Goal: Find specific page/section: Find specific page/section

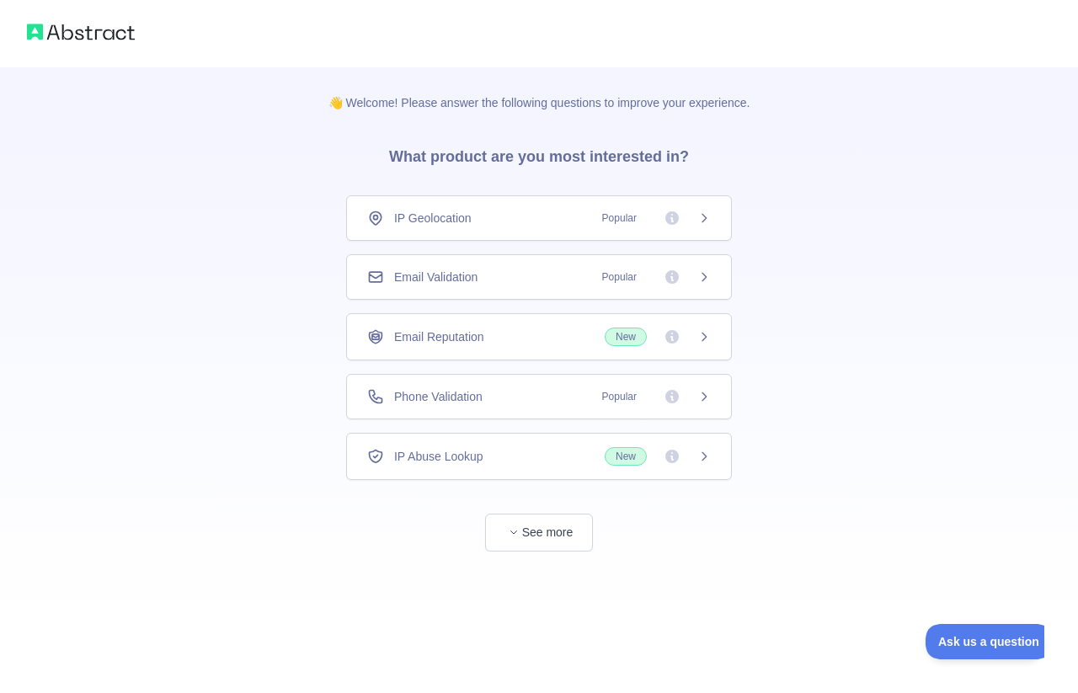
click at [711, 227] on div "IP Geolocation Popular" at bounding box center [539, 217] width 386 height 45
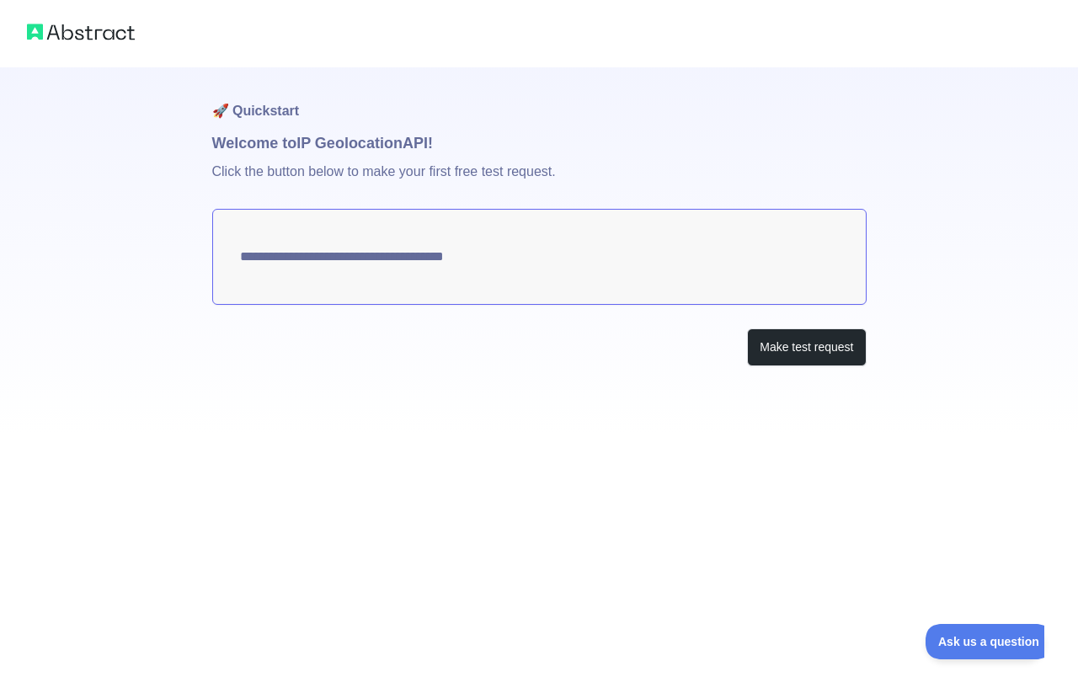
type textarea "**********"
click at [643, 258] on textarea "**********" at bounding box center [539, 257] width 654 height 96
click at [604, 399] on div "**********" at bounding box center [539, 250] width 654 height 366
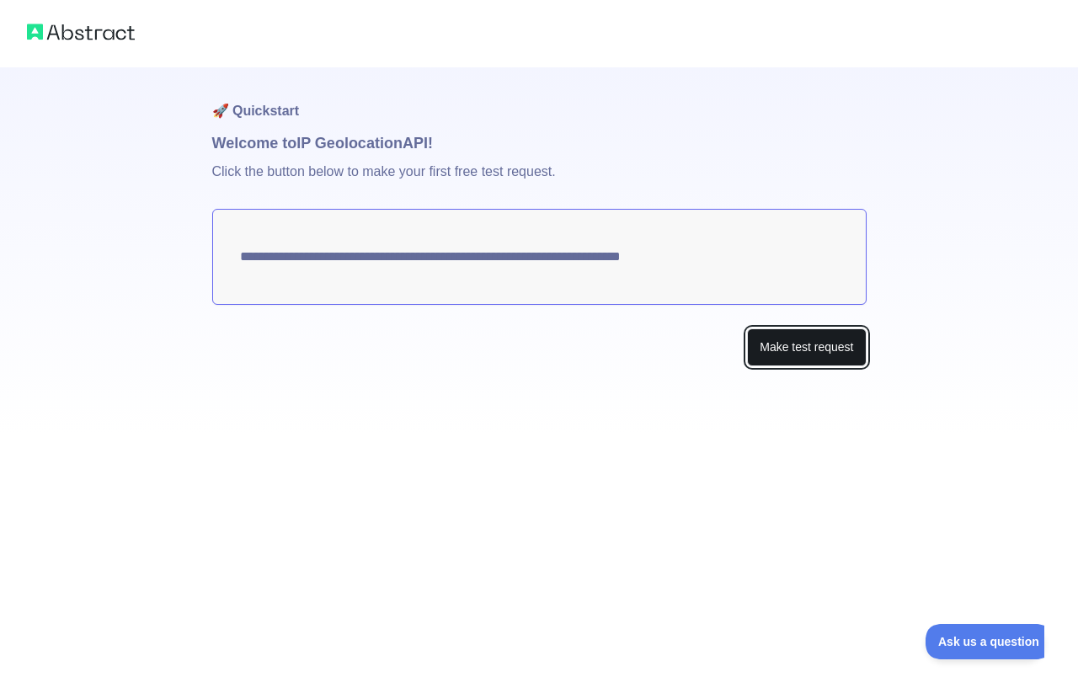
click at [767, 339] on button "Make test request" at bounding box center [806, 347] width 119 height 38
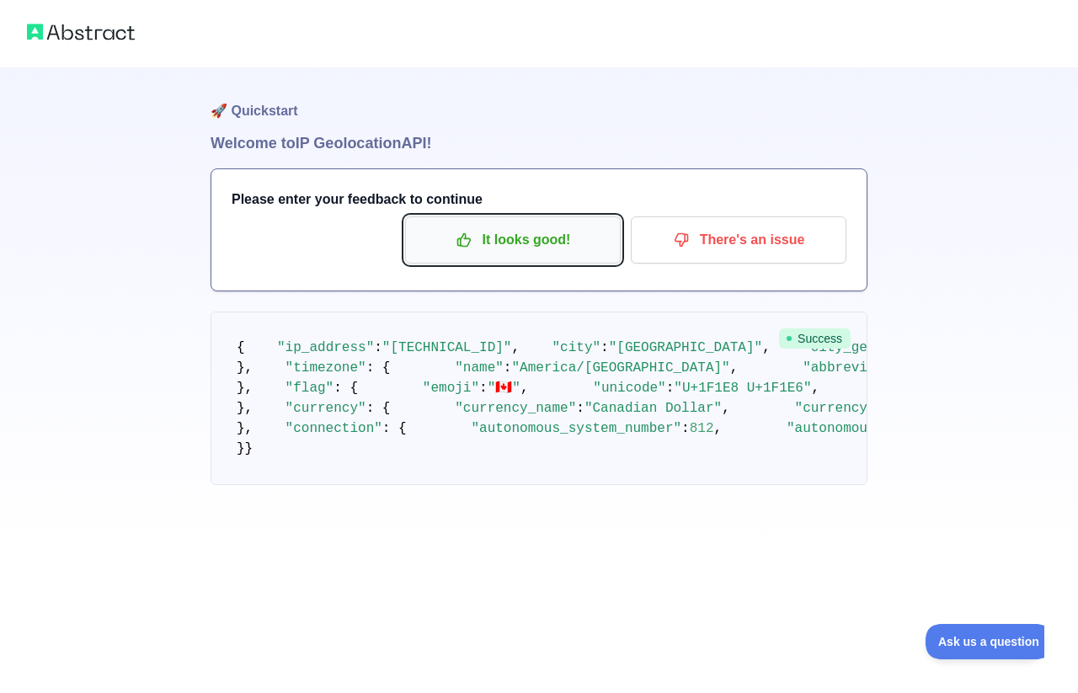
click at [517, 243] on p "It looks good!" at bounding box center [513, 240] width 190 height 29
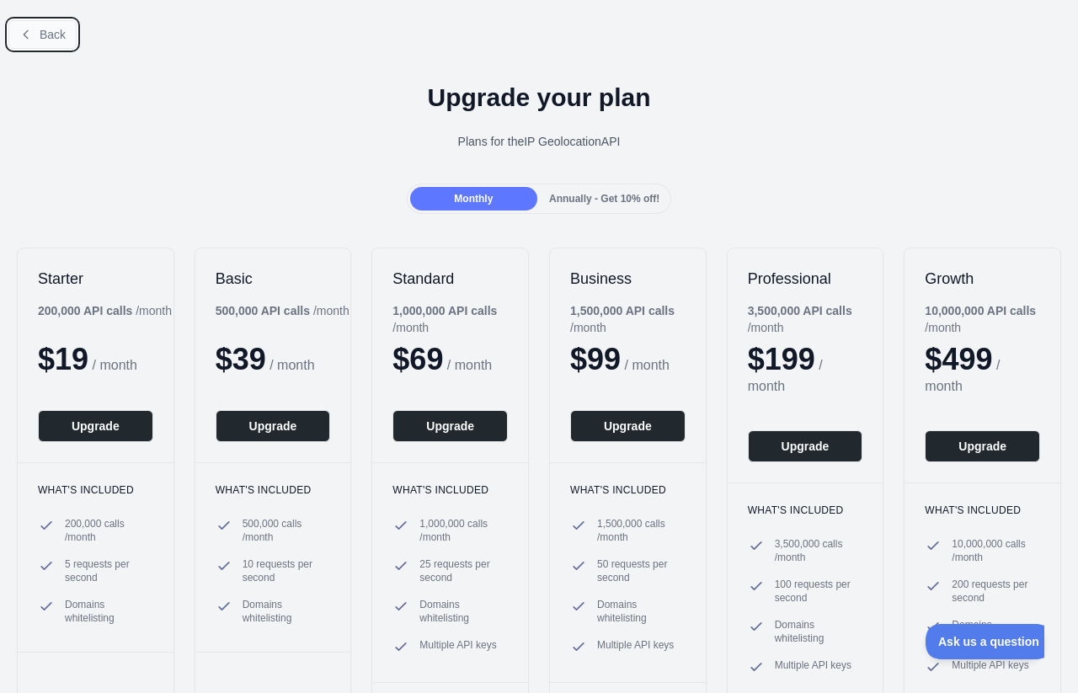
click at [25, 42] on button "Back" at bounding box center [42, 34] width 68 height 29
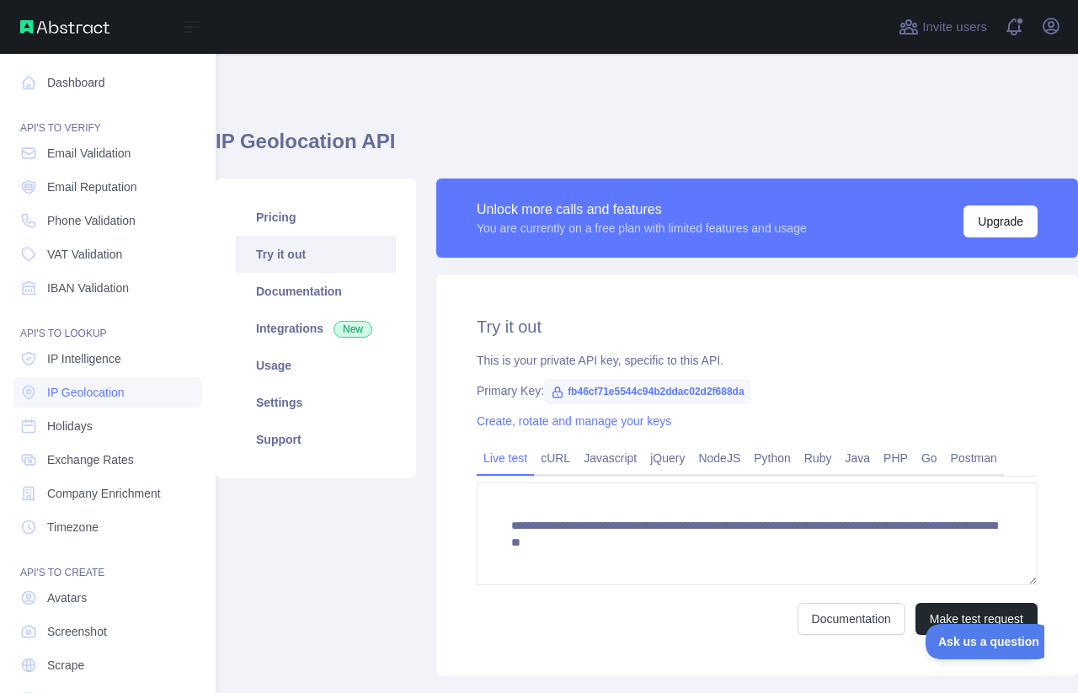
scroll to position [48, 0]
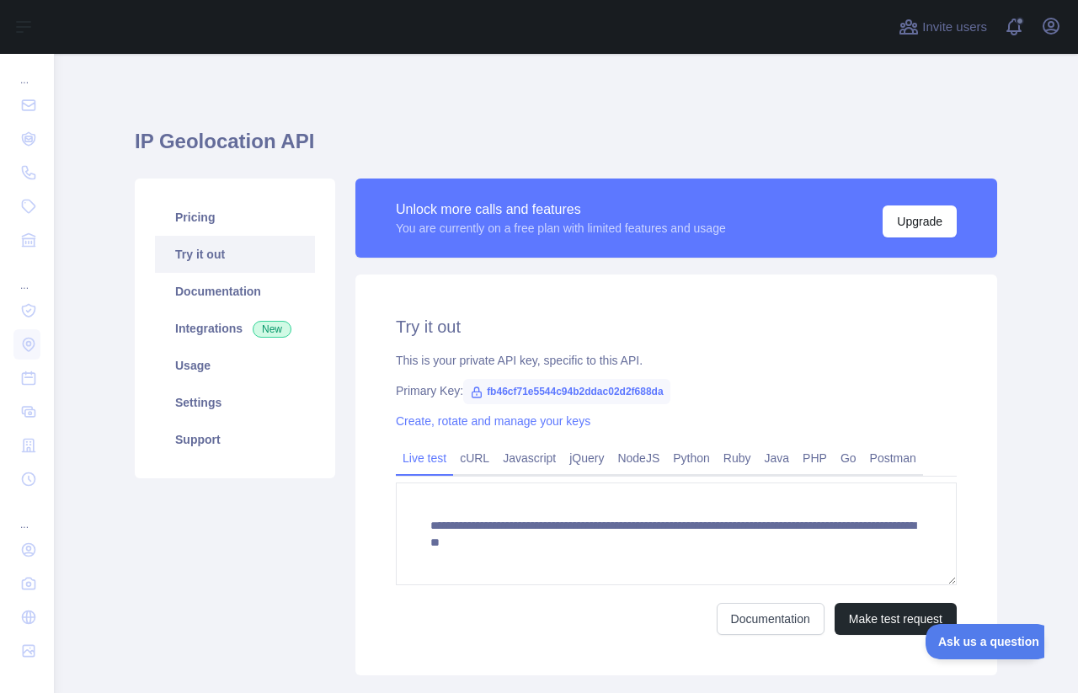
click at [595, 387] on span "fb46cf71e5544c94b2ddac02d2f688da" at bounding box center [566, 391] width 206 height 25
click at [595, 390] on span "fb46cf71e5544c94b2ddac02d2f688da" at bounding box center [566, 391] width 206 height 25
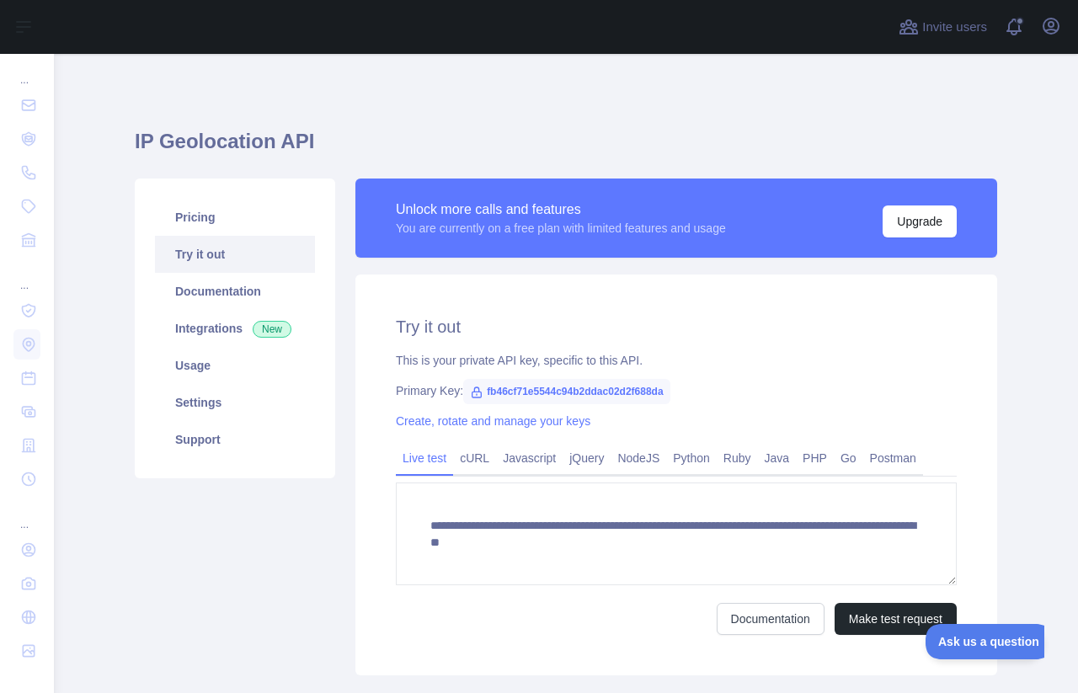
click at [595, 390] on span "fb46cf71e5544c94b2ddac02d2f688da" at bounding box center [566, 391] width 206 height 25
copy span "fb46cf71e5544c94b2ddac02d2f688da"
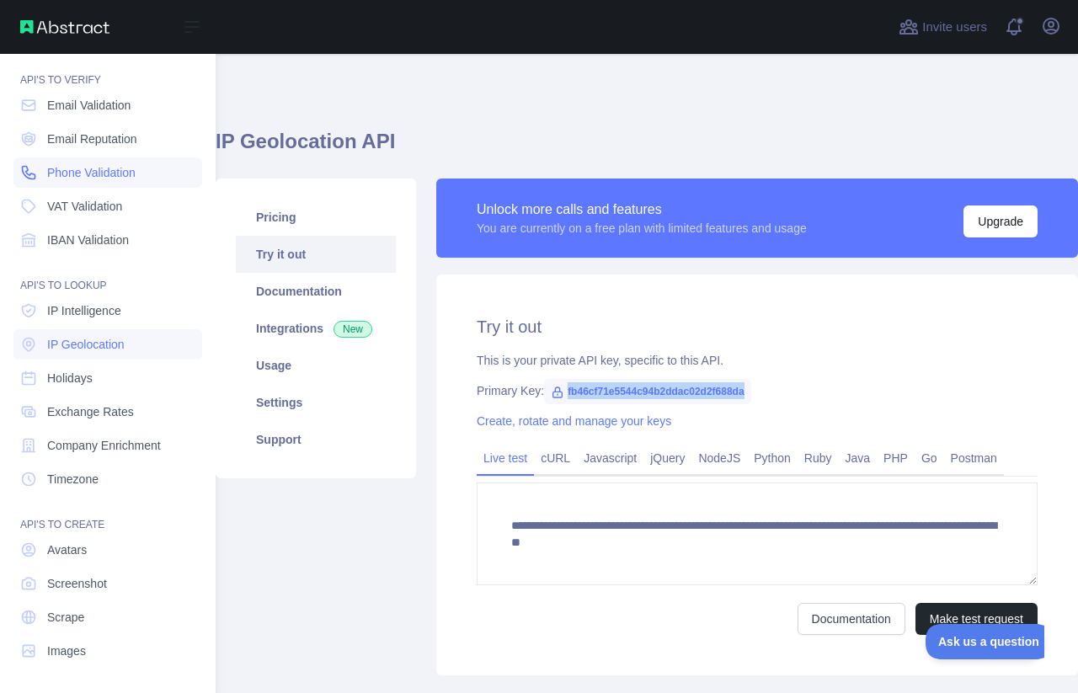
click at [88, 183] on link "Phone Validation" at bounding box center [107, 172] width 189 height 30
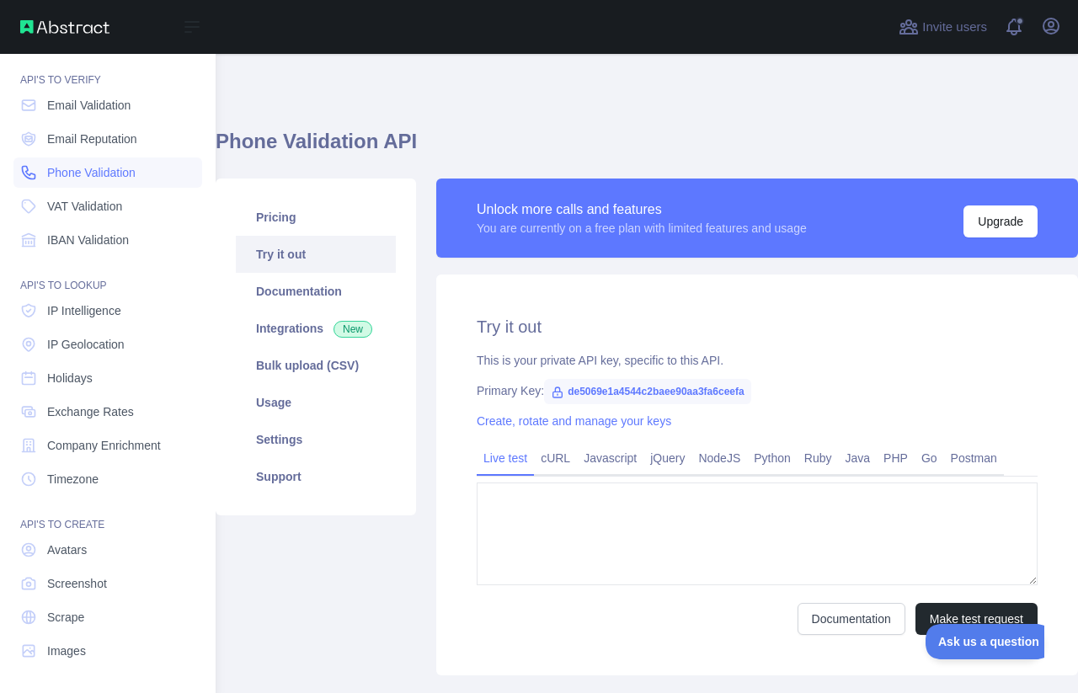
type textarea "**********"
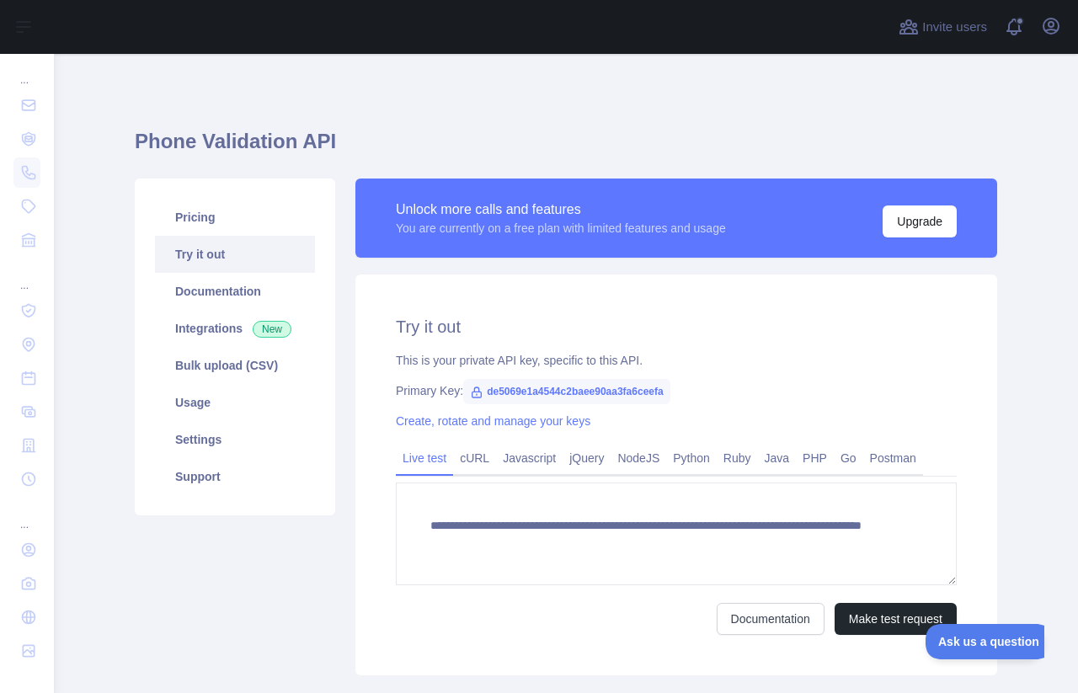
click at [540, 390] on span "de5069e1a4544c2baee90aa3fa6ceefa" at bounding box center [566, 391] width 207 height 25
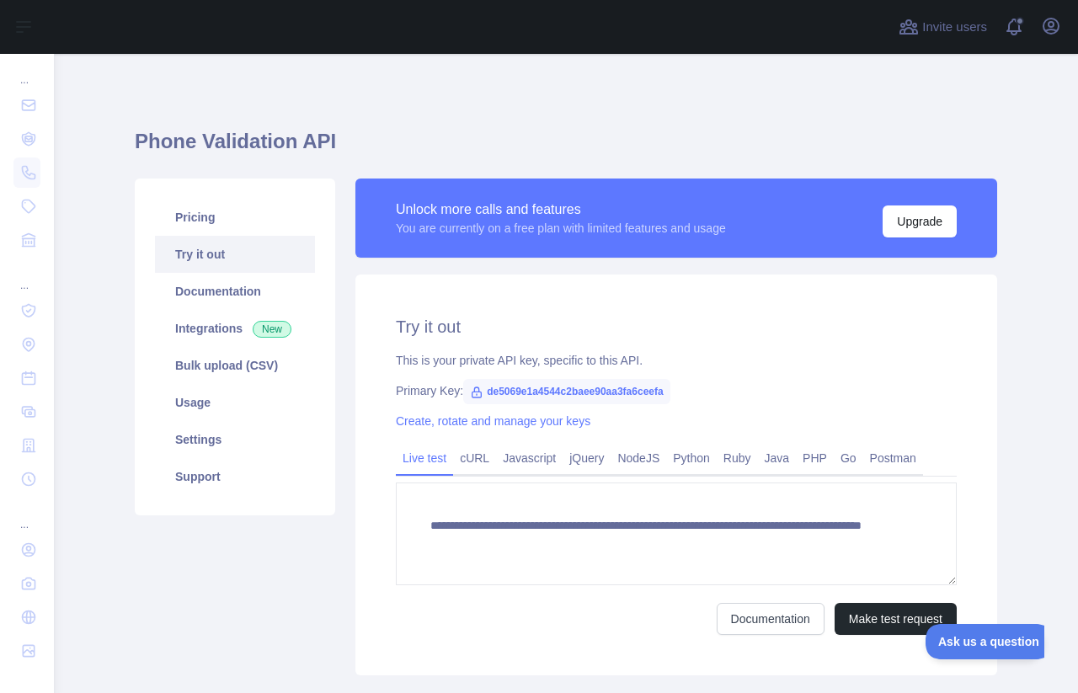
click at [540, 390] on span "de5069e1a4544c2baee90aa3fa6ceefa" at bounding box center [566, 391] width 207 height 25
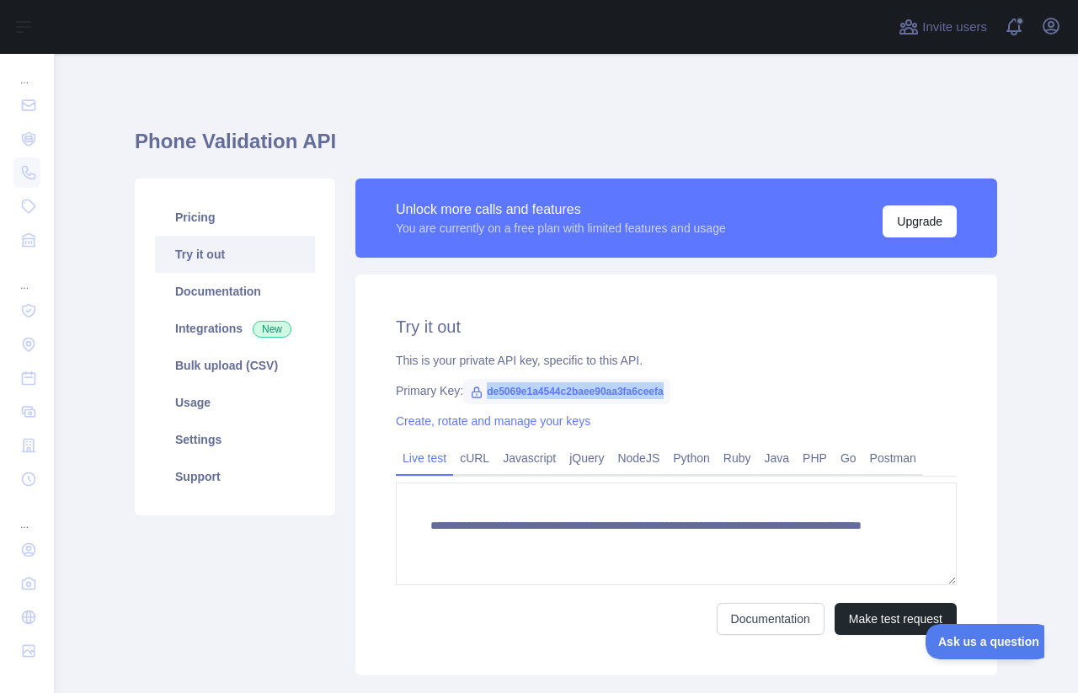
click at [555, 390] on span "de5069e1a4544c2baee90aa3fa6ceefa" at bounding box center [566, 391] width 207 height 25
click at [555, 391] on span "de5069e1a4544c2baee90aa3fa6ceefa" at bounding box center [566, 391] width 207 height 25
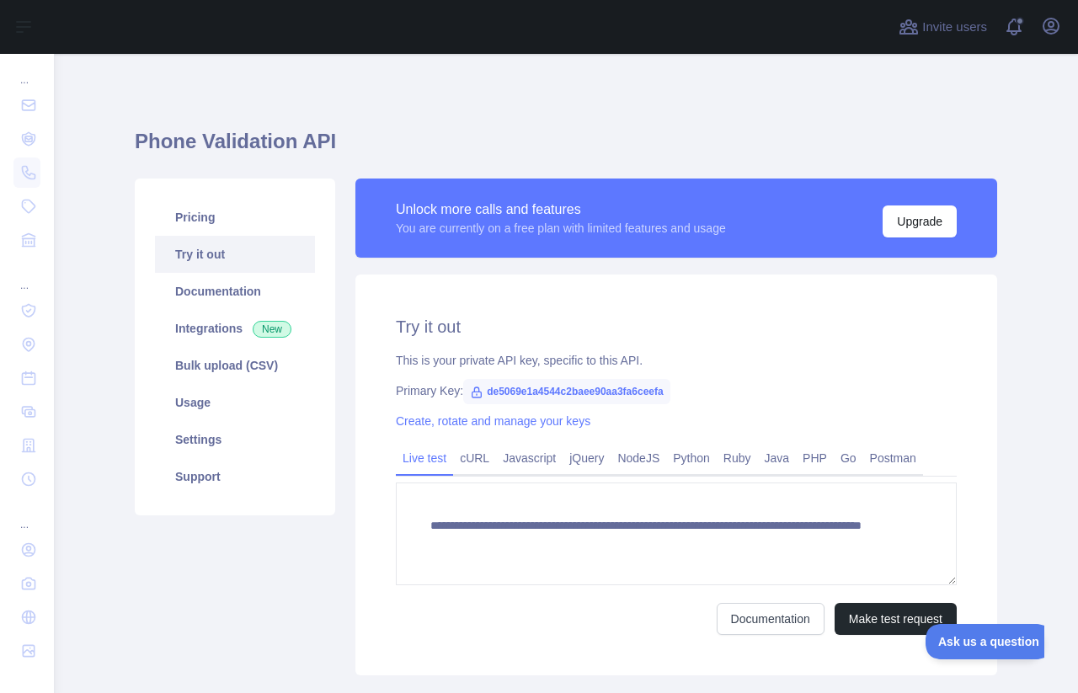
click at [563, 391] on span "de5069e1a4544c2baee90aa3fa6ceefa" at bounding box center [566, 391] width 207 height 25
drag, startPoint x: 488, startPoint y: 388, endPoint x: 678, endPoint y: 394, distance: 190.4
click at [678, 394] on div "Primary Key: de5069e1a4544c2baee90aa3fa6ceefa" at bounding box center [676, 390] width 561 height 17
click at [629, 383] on span "de5069e1a4544c2baee90aa3fa6ceefa" at bounding box center [566, 391] width 207 height 25
click at [629, 384] on span "de5069e1a4544c2baee90aa3fa6ceefa" at bounding box center [566, 391] width 207 height 25
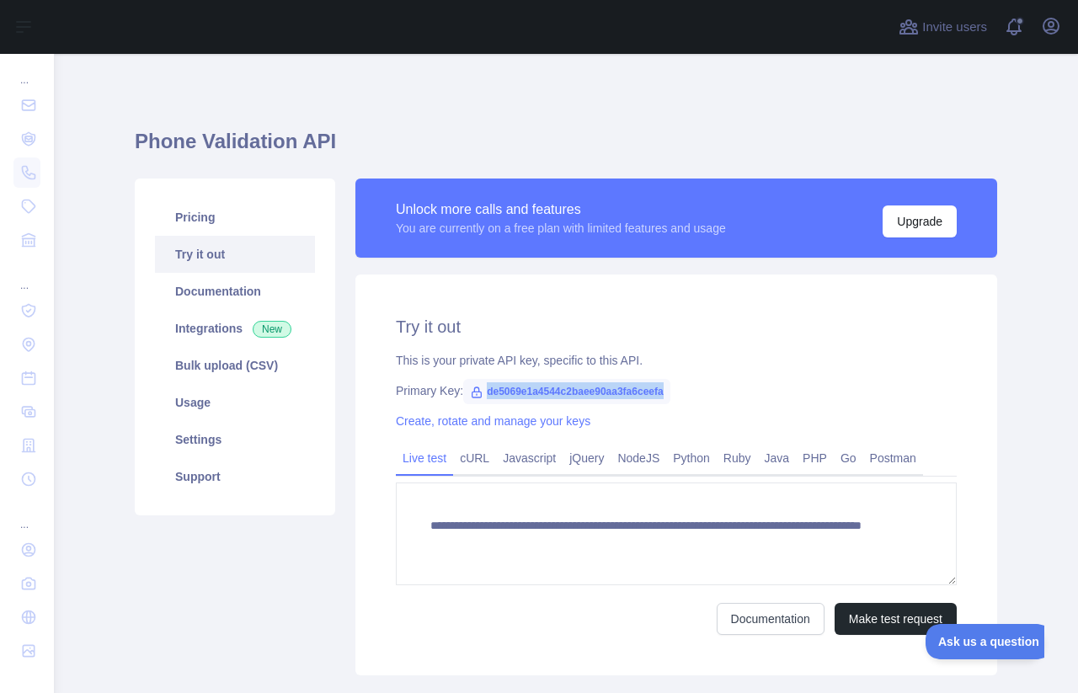
click at [629, 384] on span "de5069e1a4544c2baee90aa3fa6ceefa" at bounding box center [566, 391] width 207 height 25
click at [629, 385] on span "de5069e1a4544c2baee90aa3fa6ceefa" at bounding box center [566, 391] width 207 height 25
click at [544, 386] on span "de5069e1a4544c2baee90aa3fa6ceefa" at bounding box center [566, 391] width 207 height 25
click at [547, 387] on span "de5069e1a4544c2baee90aa3fa6ceefa" at bounding box center [566, 391] width 207 height 25
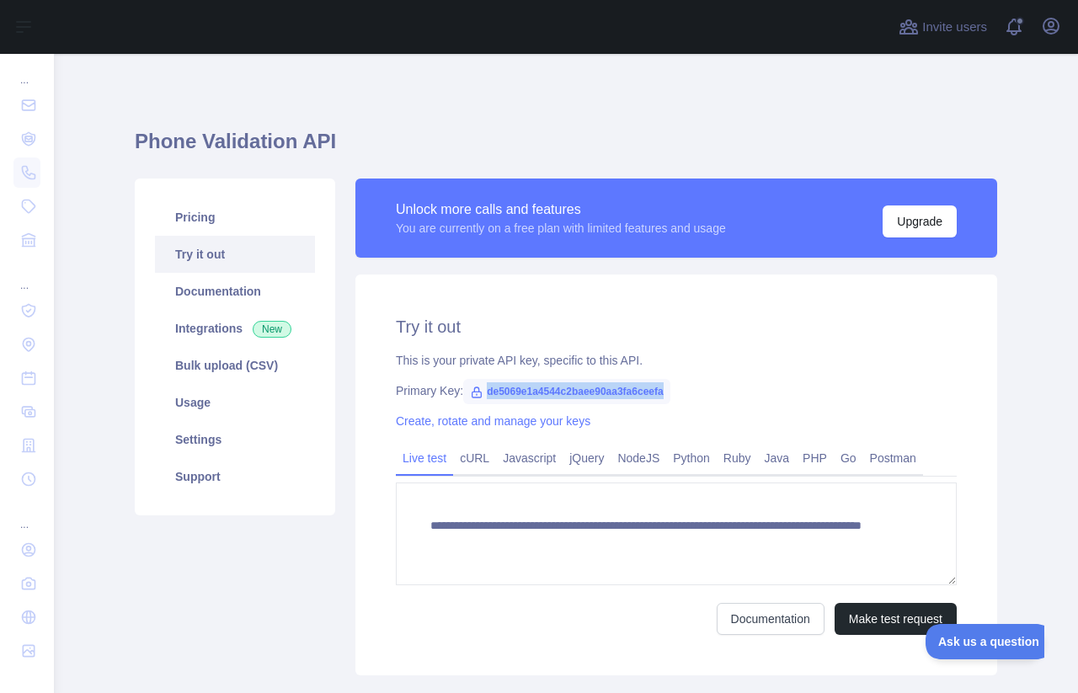
click at [547, 387] on span "de5069e1a4544c2baee90aa3fa6ceefa" at bounding box center [566, 391] width 207 height 25
copy span "de5069e1a4544c2baee90aa3fa6ceefa"
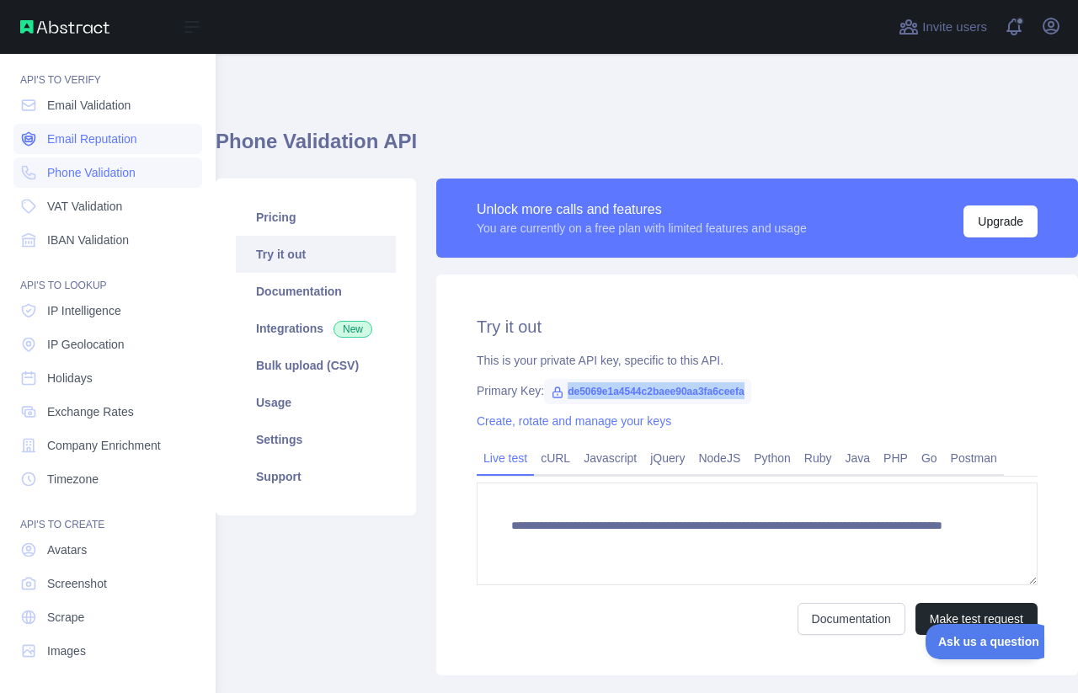
click at [111, 135] on span "Email Reputation" at bounding box center [92, 139] width 90 height 17
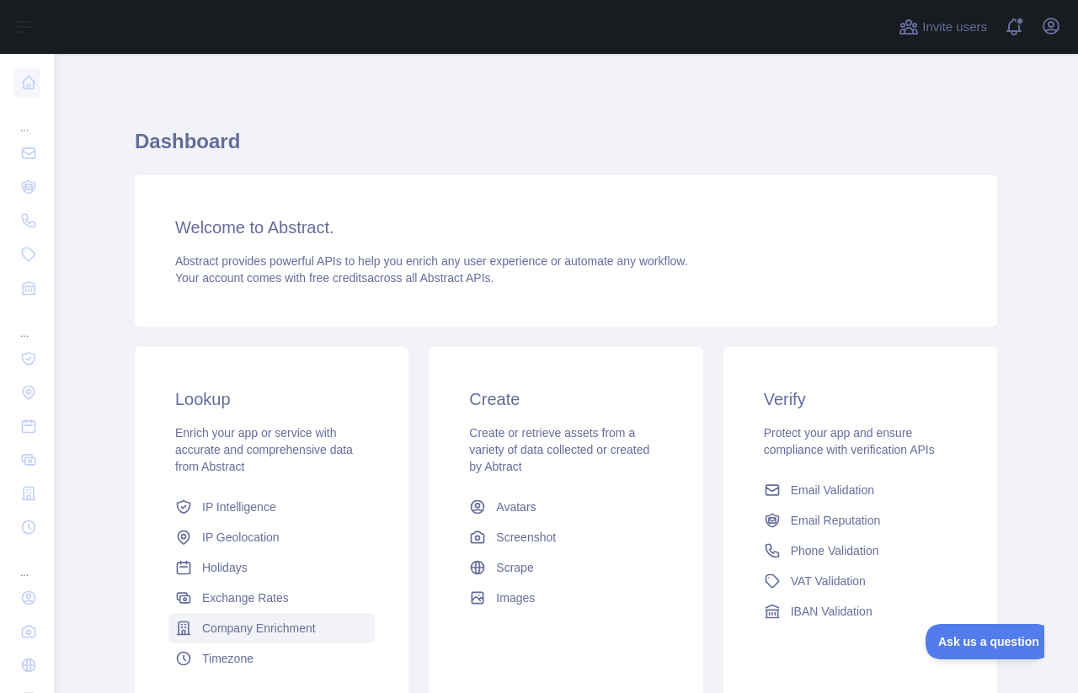
click at [318, 620] on link "Company Enrichment" at bounding box center [271, 628] width 206 height 30
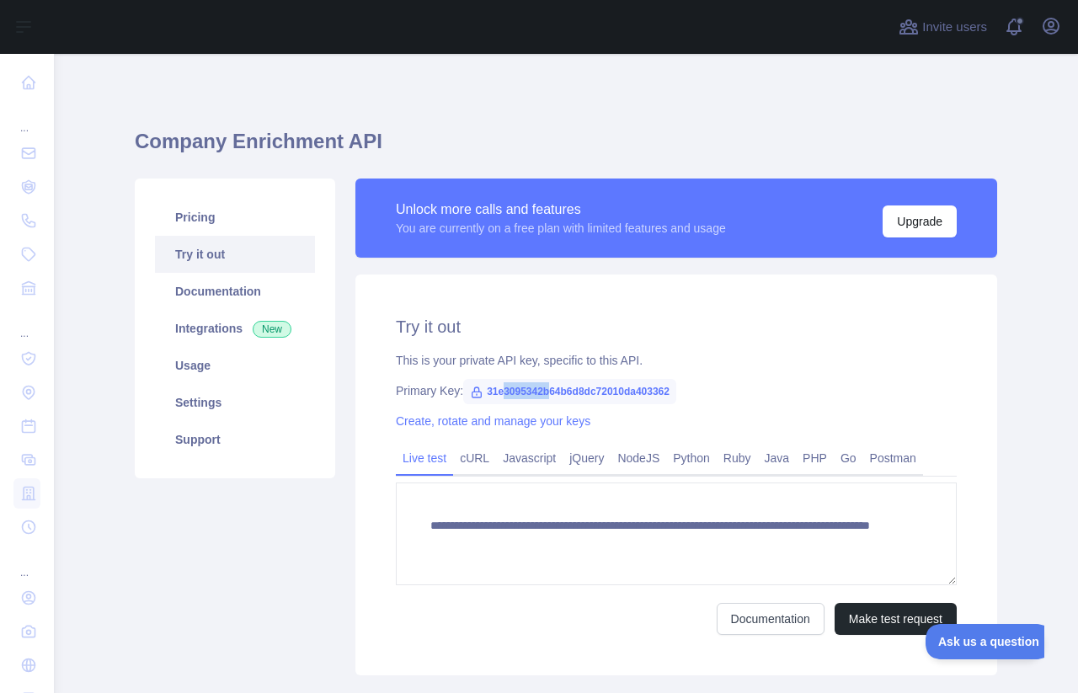
drag, startPoint x: 504, startPoint y: 392, endPoint x: 555, endPoint y: 382, distance: 51.4
click at [555, 382] on span "31e3095342b64b6d8dc72010da403362" at bounding box center [569, 391] width 213 height 25
drag, startPoint x: 480, startPoint y: 384, endPoint x: 664, endPoint y: 408, distance: 185.1
click at [664, 408] on div "**********" at bounding box center [676, 475] width 642 height 401
copy span "31e3095342b64b6d8dc72010da403362"
